Goal: Communication & Community: Participate in discussion

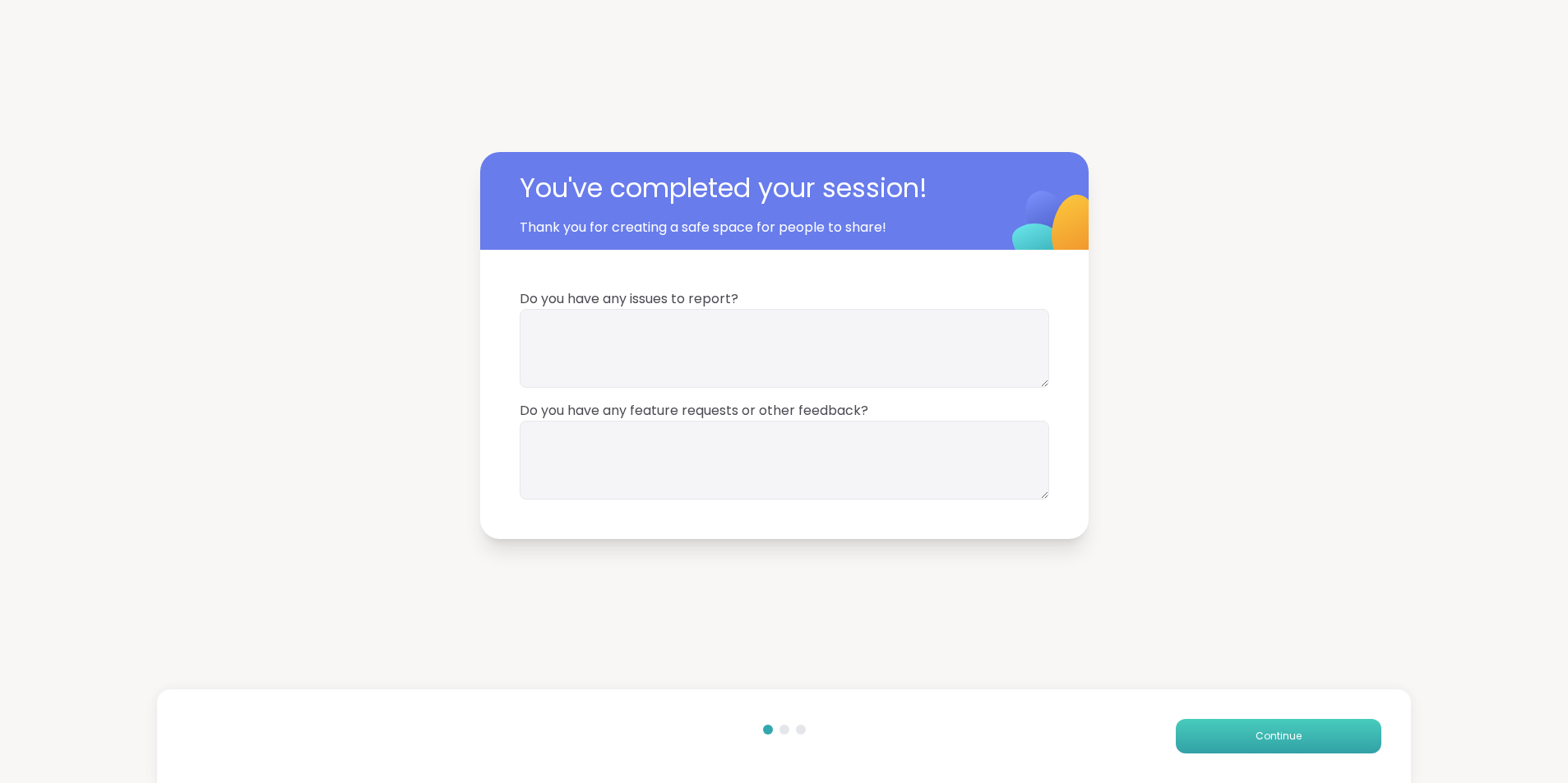
click at [1295, 747] on button "Continue" at bounding box center [1278, 736] width 205 height 35
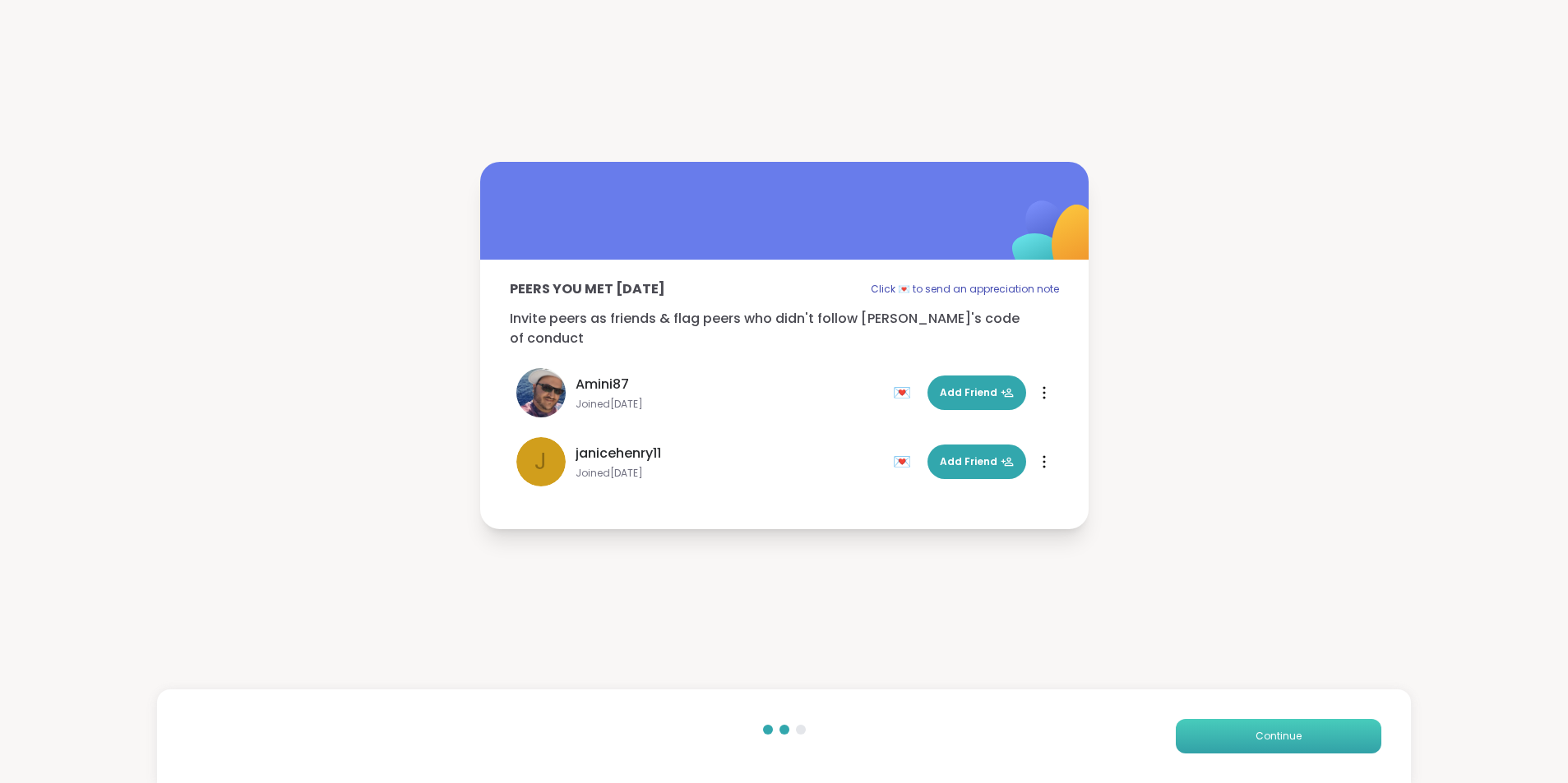
click at [1230, 739] on button "Continue" at bounding box center [1278, 736] width 205 height 35
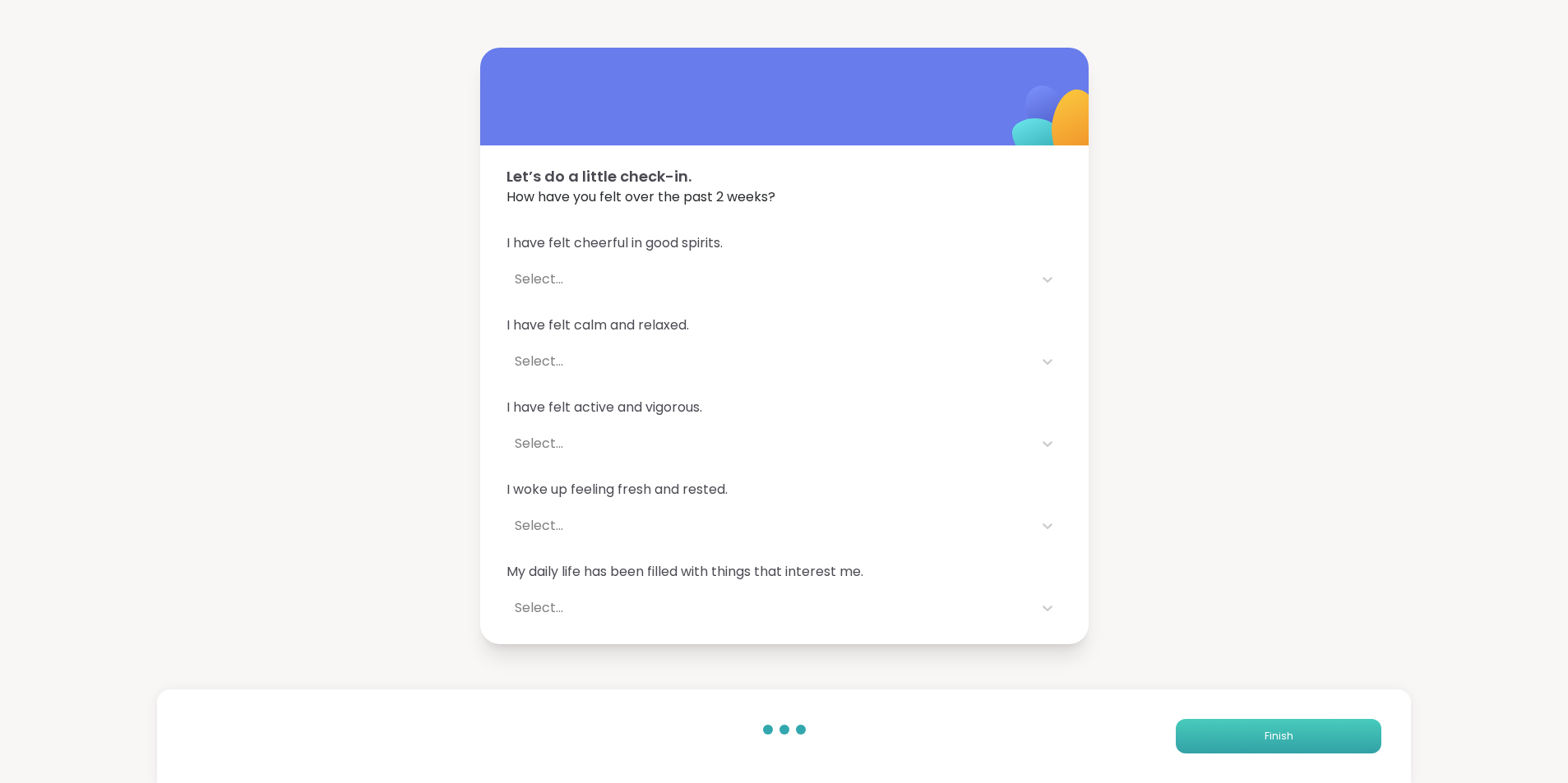
click at [1230, 739] on button "Finish" at bounding box center [1278, 736] width 205 height 35
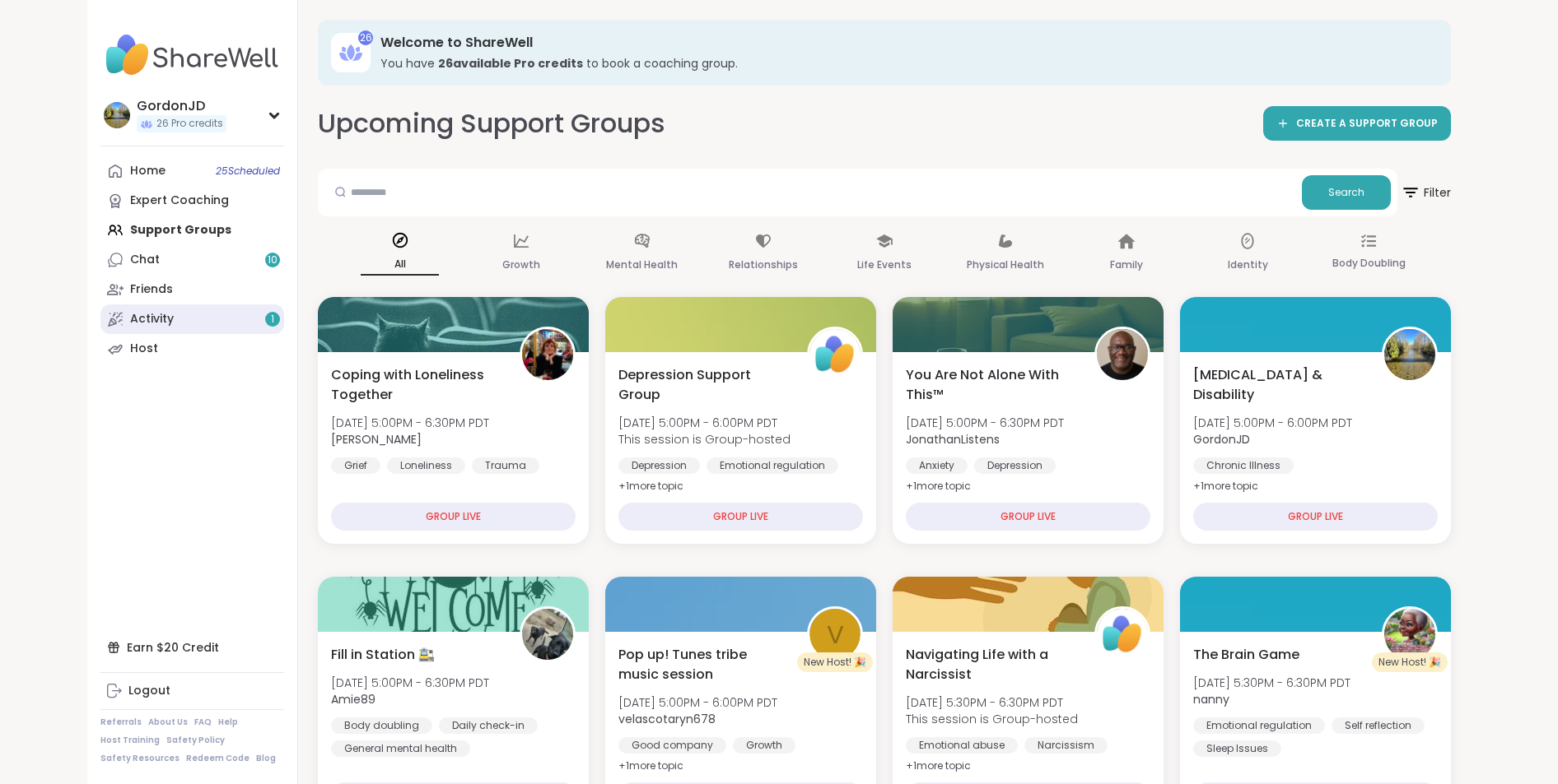
click at [172, 324] on div "Activity 1" at bounding box center [152, 319] width 43 height 17
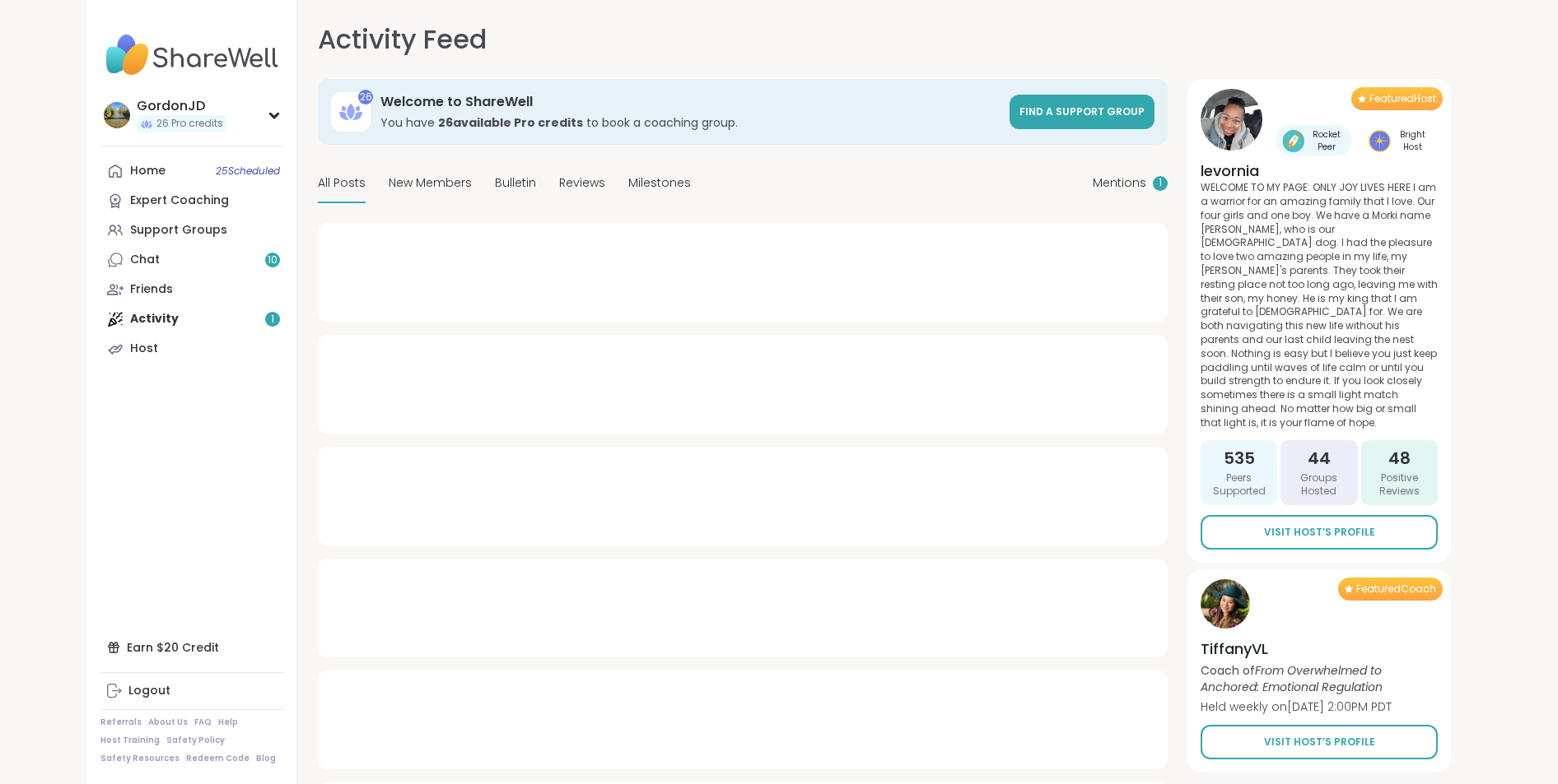
type textarea "*"
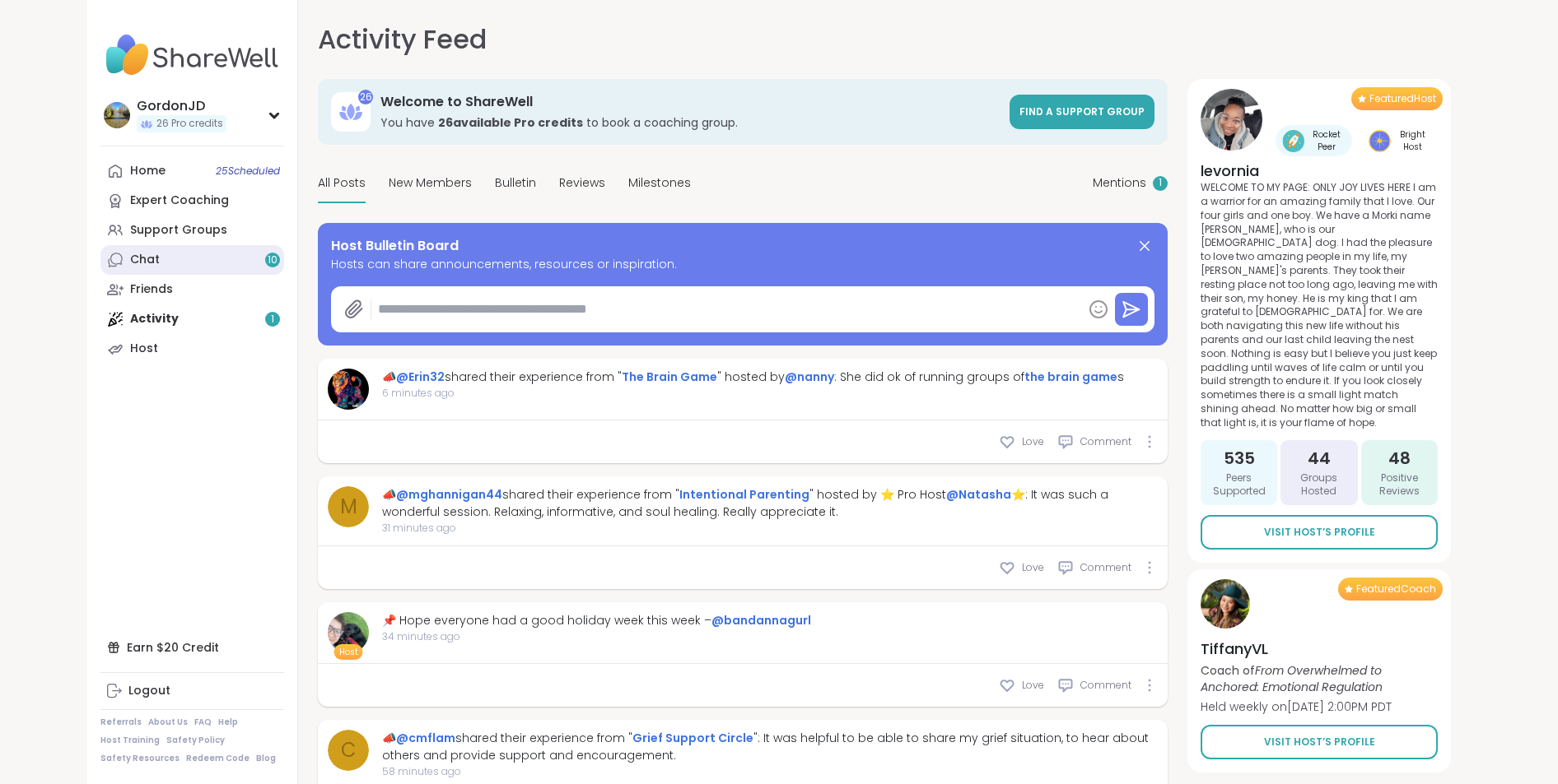
click at [215, 255] on link "Chat 10" at bounding box center [192, 260] width 183 height 30
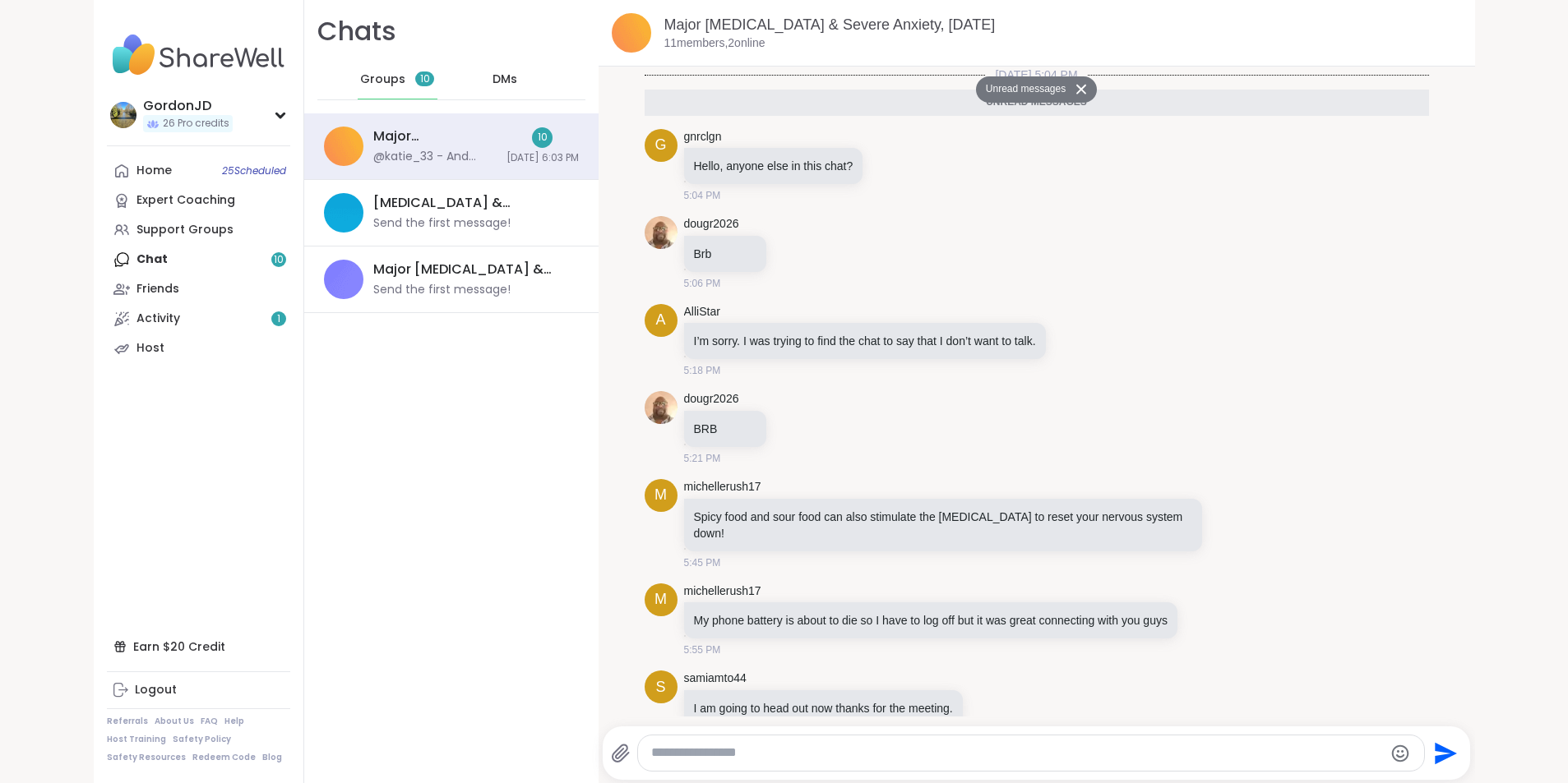
scroll to position [314, 0]
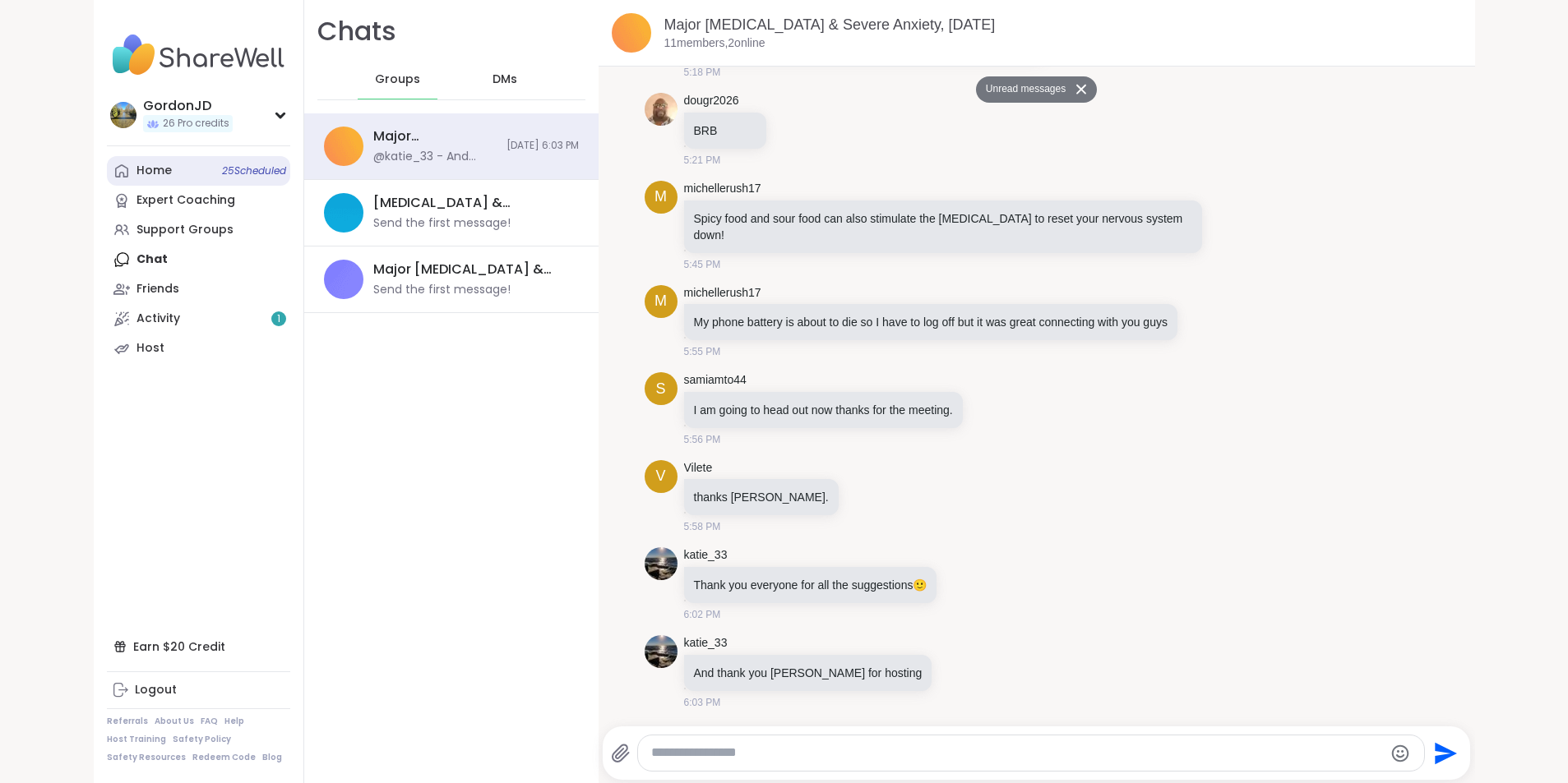
click at [197, 181] on link "Home 25 Scheduled" at bounding box center [198, 172] width 183 height 30
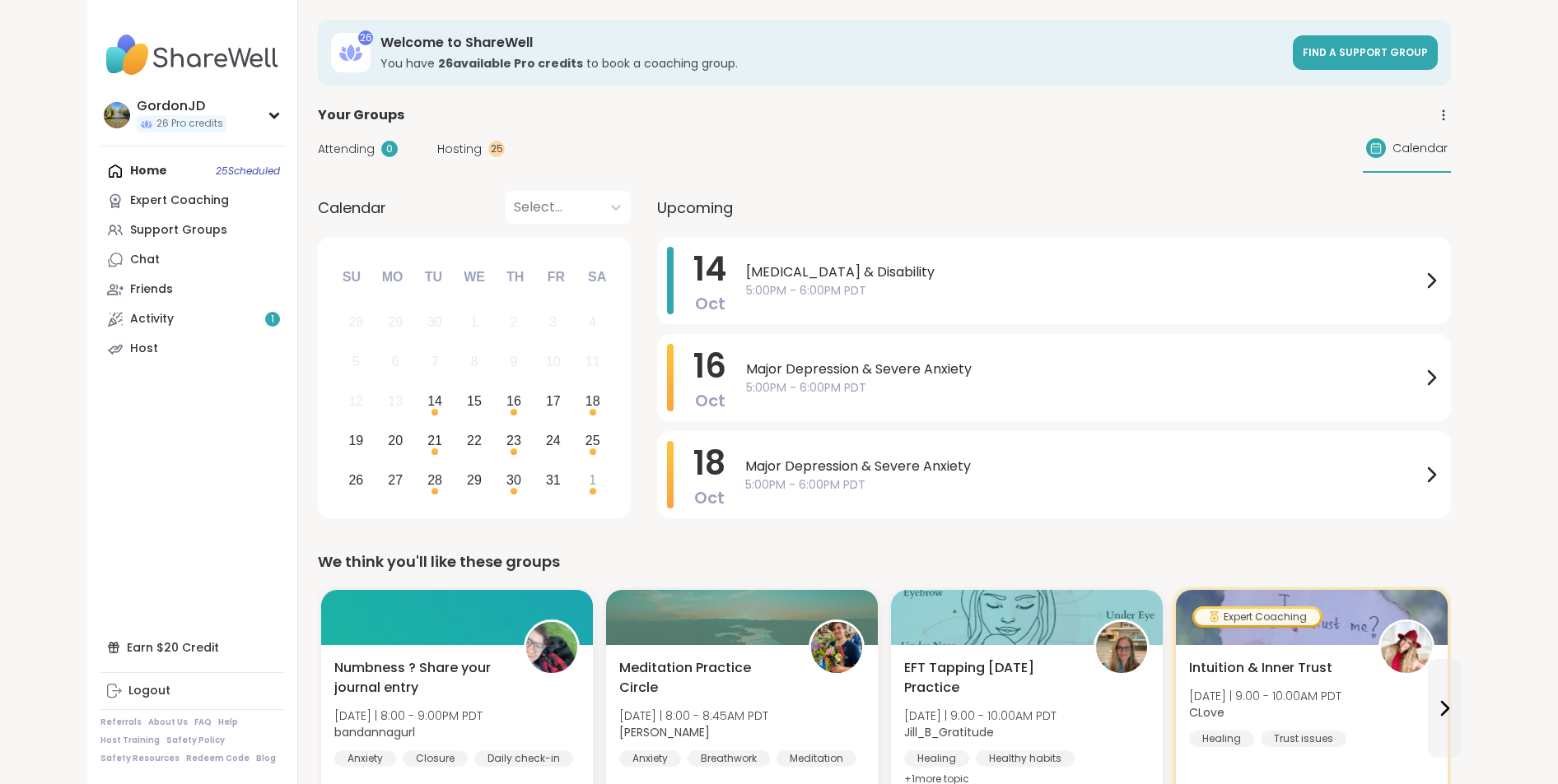
click at [463, 159] on div "Attending 0 Hosting 25 Calendar" at bounding box center [884, 148] width 1133 height 48
click at [463, 152] on span "Hosting" at bounding box center [459, 149] width 44 height 17
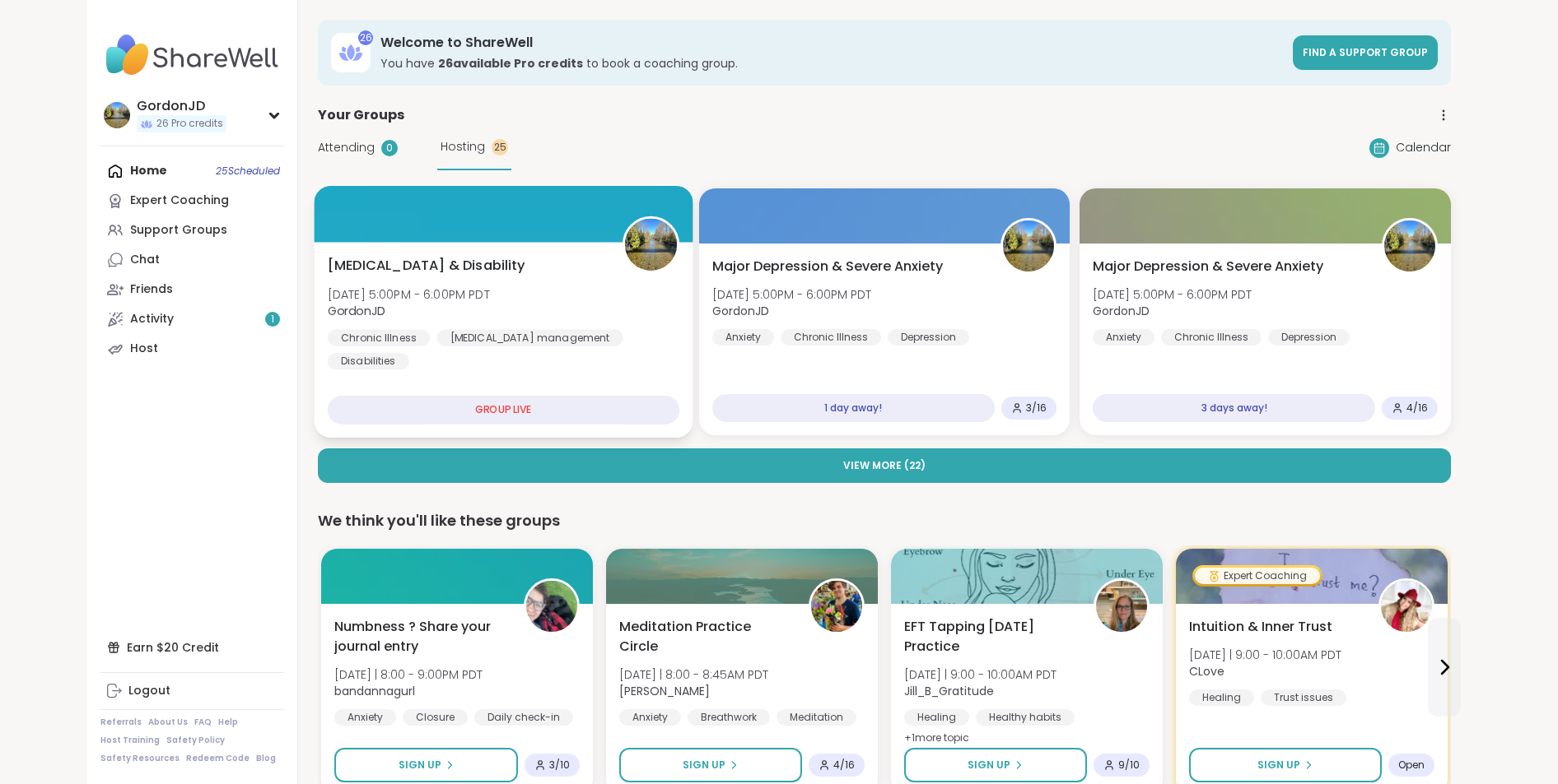
click at [525, 262] on div "[MEDICAL_DATA] & Disability [DATE] 5:00PM - 6:00PM PDT GordonJD Chronic Illness…" at bounding box center [503, 314] width 351 height 115
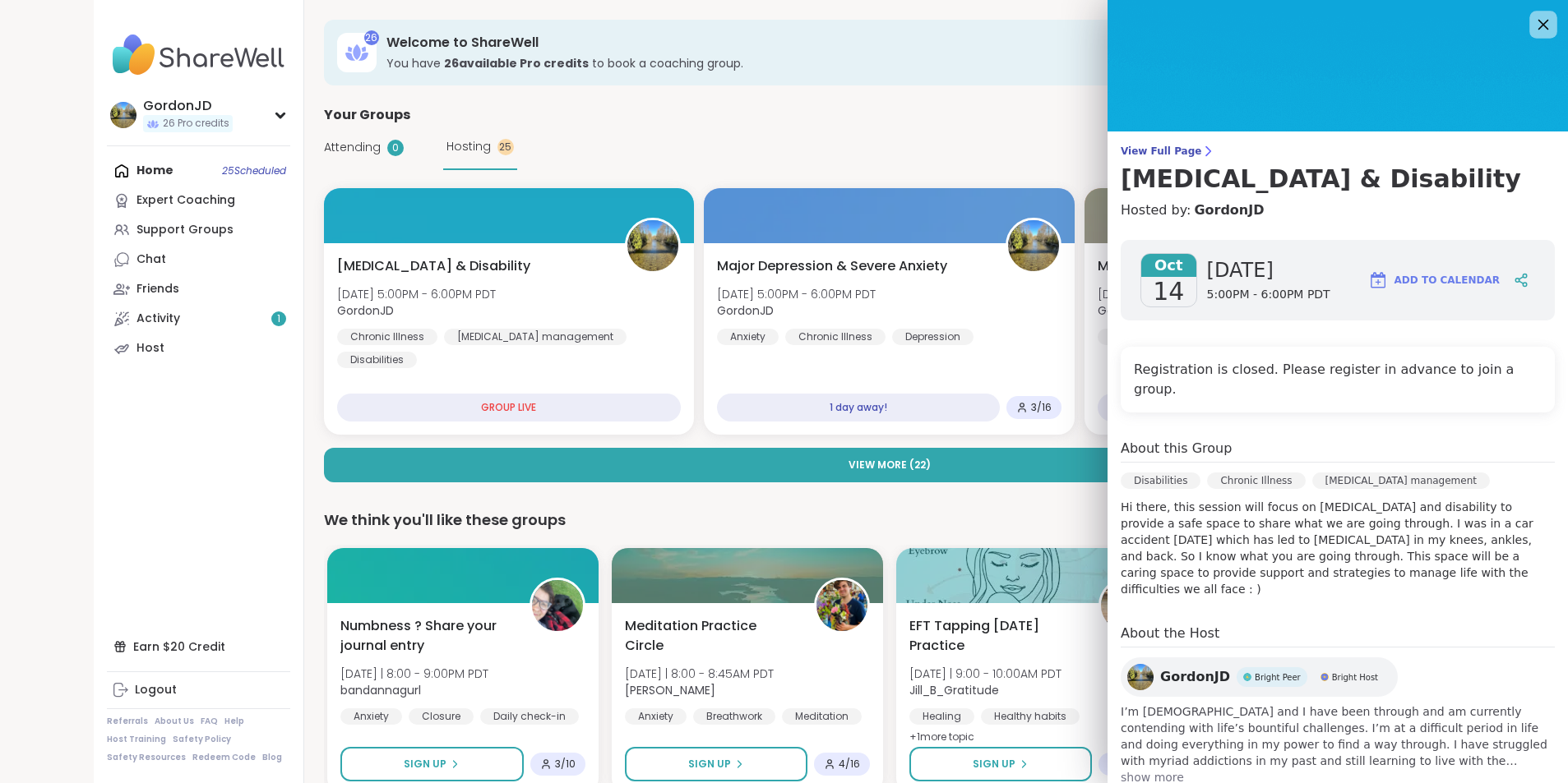
click at [1532, 22] on icon at bounding box center [1543, 24] width 21 height 21
